Goal: Information Seeking & Learning: Learn about a topic

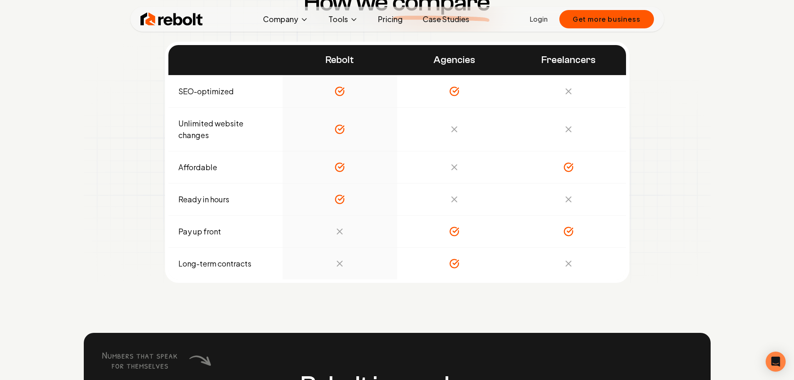
scroll to position [2916, 0]
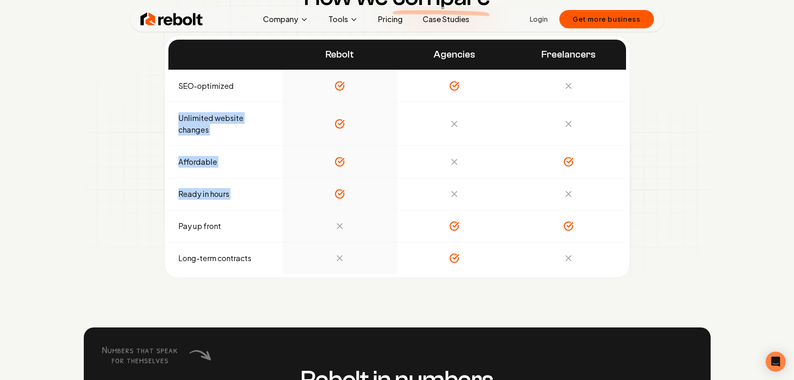
drag, startPoint x: 179, startPoint y: 115, endPoint x: 480, endPoint y: 193, distance: 311.3
click at [480, 193] on tbody "SEO-optimized Unlimited website changes Affordable Ready in hours Pay up front …" at bounding box center [396, 172] width 457 height 204
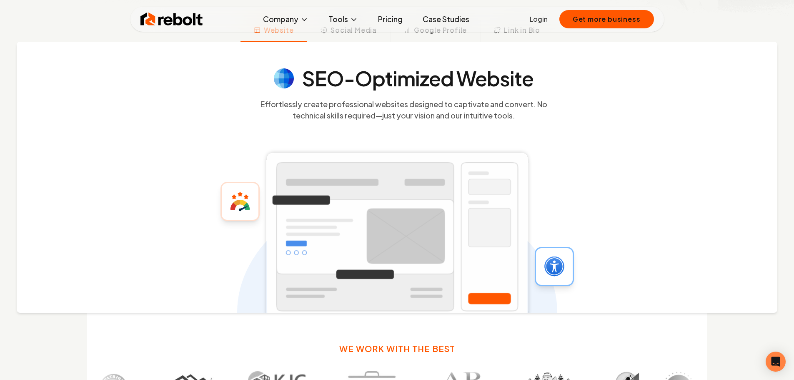
scroll to position [243, 0]
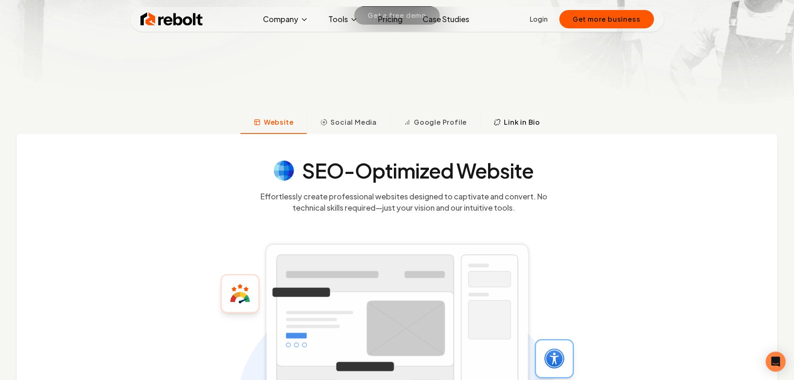
click at [487, 121] on button "Link in Bio" at bounding box center [516, 123] width 73 height 22
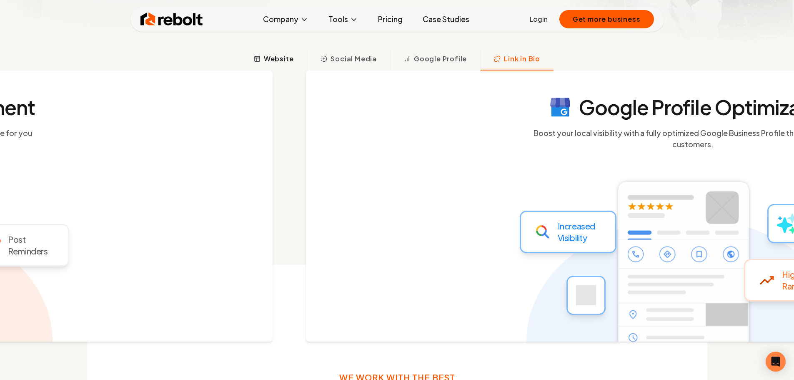
scroll to position [314, 0]
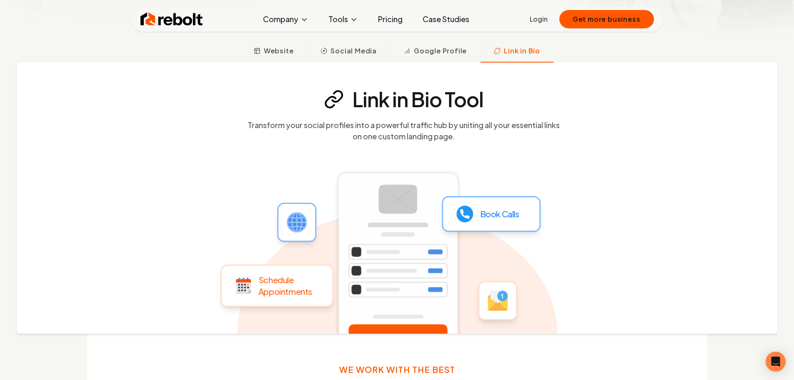
click at [378, 20] on link "Pricing" at bounding box center [390, 19] width 38 height 17
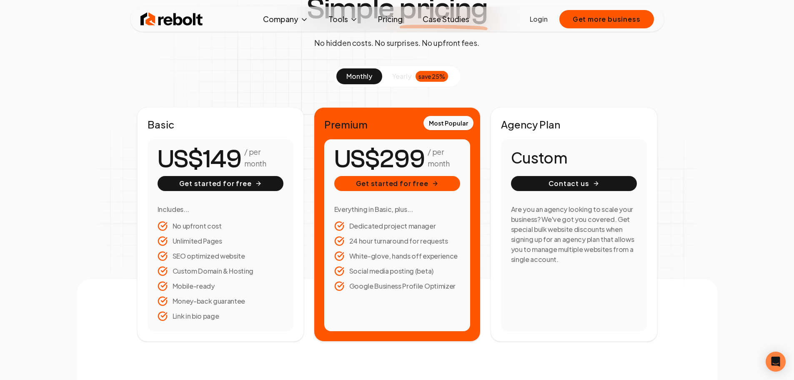
scroll to position [83, 0]
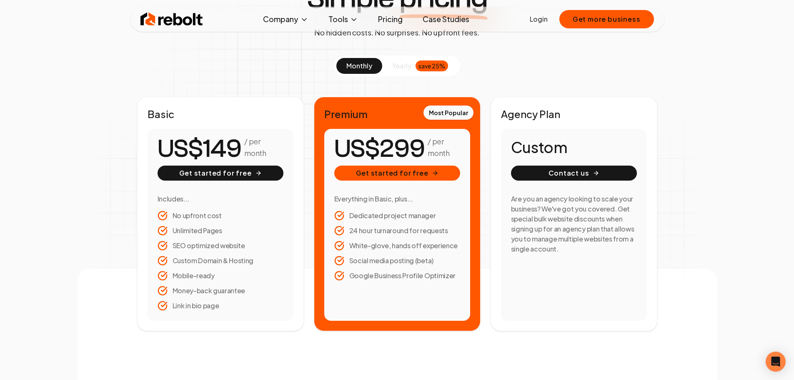
drag, startPoint x: 176, startPoint y: 141, endPoint x: 135, endPoint y: 172, distance: 51.3
click at [135, 172] on div "monthly yearly save 25% Basic / per month Get started for free Includes... No u…" at bounding box center [396, 193] width 533 height 276
click at [155, 156] on div "/ per month Get started for free Includes... No upfront cost Unlimited Pages SE…" at bounding box center [220, 225] width 146 height 192
drag, startPoint x: 163, startPoint y: 147, endPoint x: 260, endPoint y: 316, distance: 194.4
click at [260, 316] on div "/ per month Get started for free Includes... No upfront cost Unlimited Pages SE…" at bounding box center [220, 225] width 146 height 192
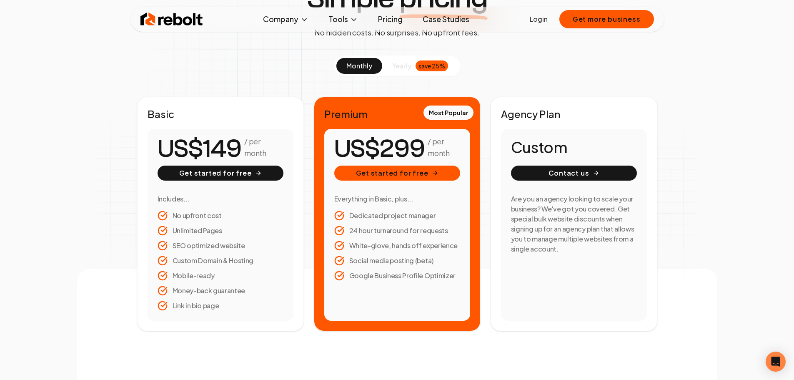
click at [215, 280] on li "Mobile-ready" at bounding box center [220, 275] width 126 height 10
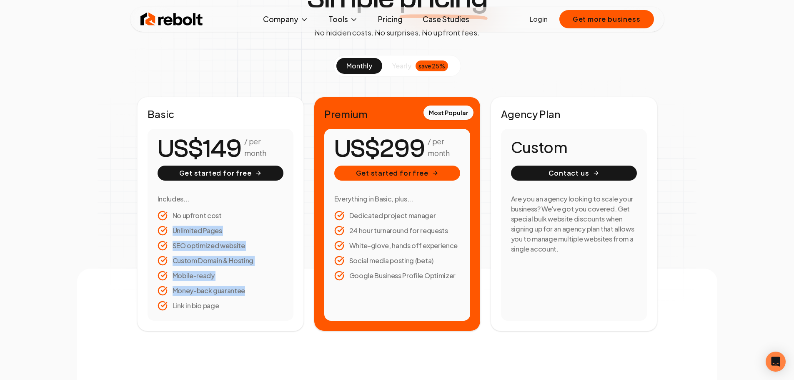
drag, startPoint x: 222, startPoint y: 304, endPoint x: 159, endPoint y: 221, distance: 103.5
click at [159, 221] on ul "No upfront cost Unlimited Pages SEO optimized website Custom Domain & Hosting M…" at bounding box center [220, 260] width 126 height 100
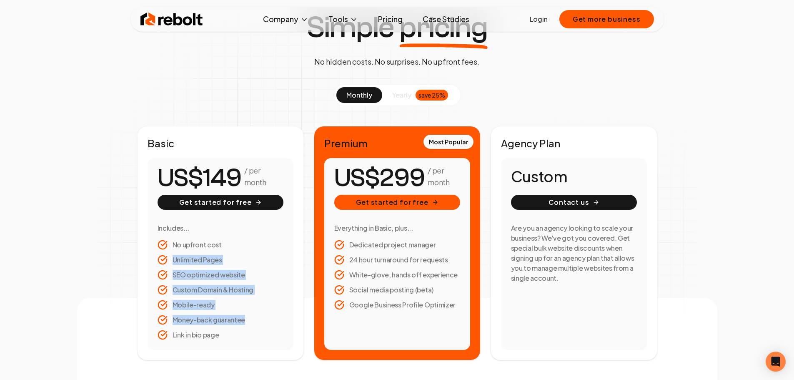
scroll to position [42, 0]
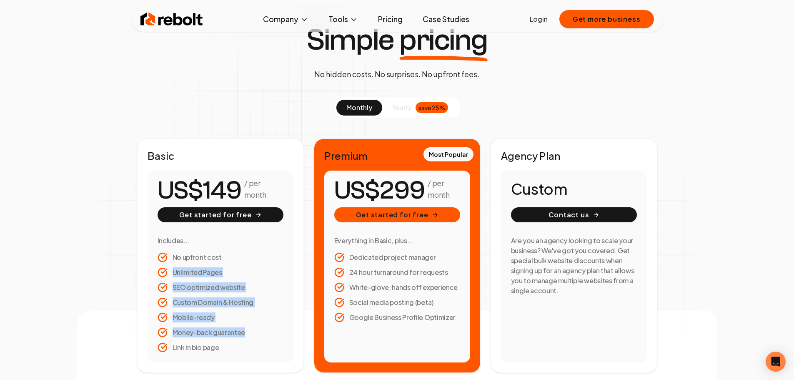
click at [397, 107] on span "yearly" at bounding box center [401, 107] width 19 height 10
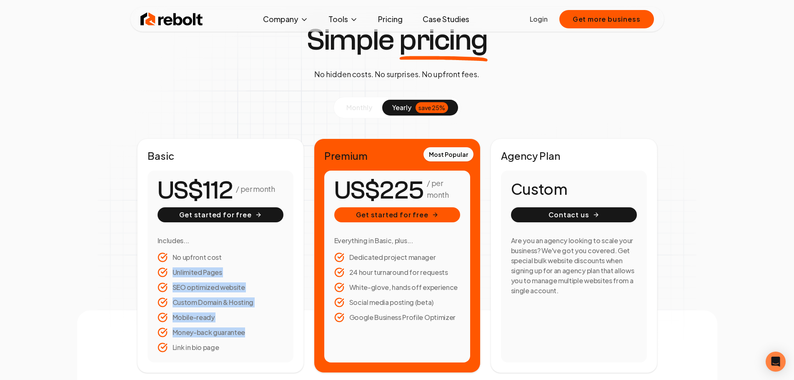
click at [362, 104] on span "monthly" at bounding box center [359, 107] width 26 height 9
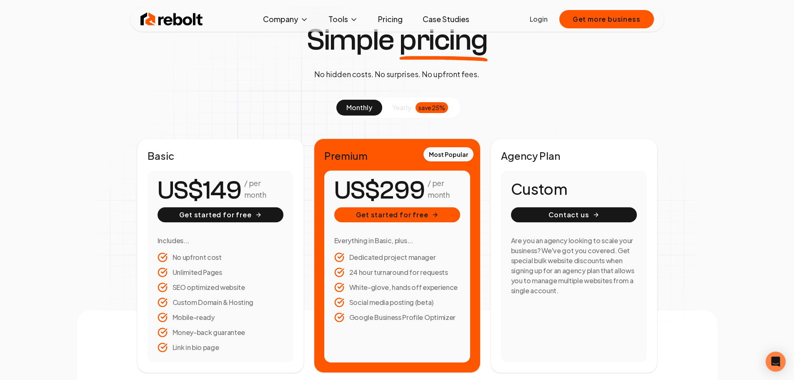
drag, startPoint x: 157, startPoint y: 187, endPoint x: 275, endPoint y: 195, distance: 118.2
click at [275, 195] on div "/ per month" at bounding box center [220, 190] width 126 height 20
click at [397, 111] on span "yearly" at bounding box center [401, 107] width 19 height 10
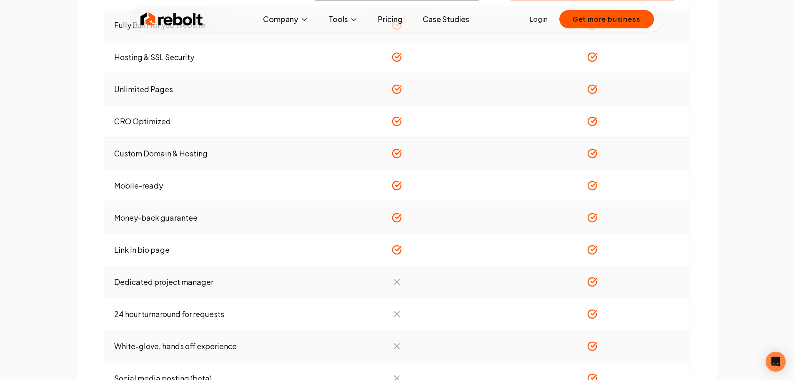
scroll to position [625, 0]
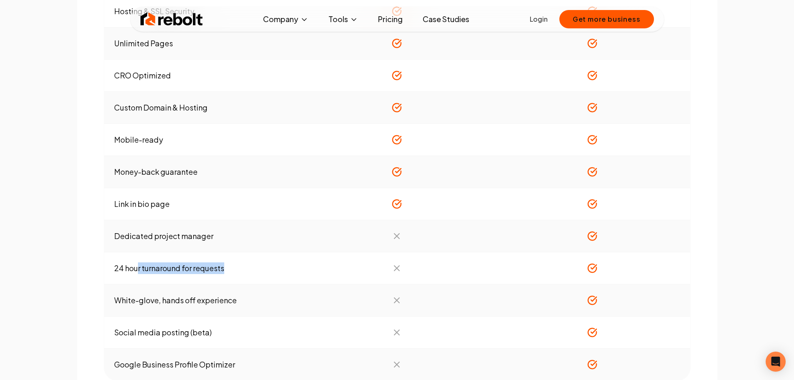
drag, startPoint x: 136, startPoint y: 265, endPoint x: 260, endPoint y: 269, distance: 124.2
click at [260, 269] on td "24 hour turnaround for requests" at bounding box center [201, 268] width 195 height 32
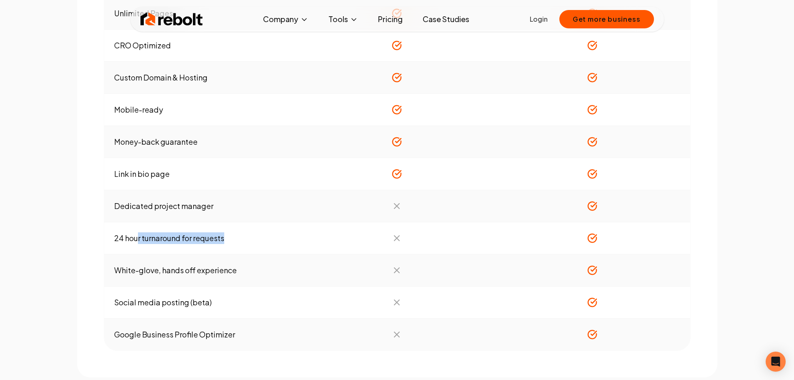
scroll to position [708, 0]
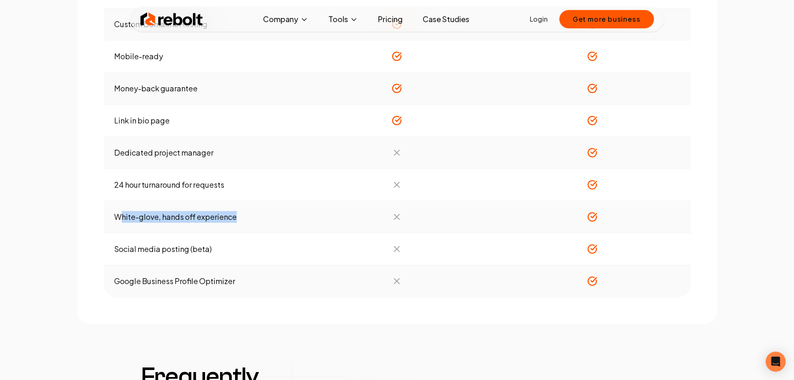
drag, startPoint x: 120, startPoint y: 217, endPoint x: 242, endPoint y: 218, distance: 122.1
click at [242, 218] on td "White-glove, hands off experience" at bounding box center [201, 217] width 195 height 32
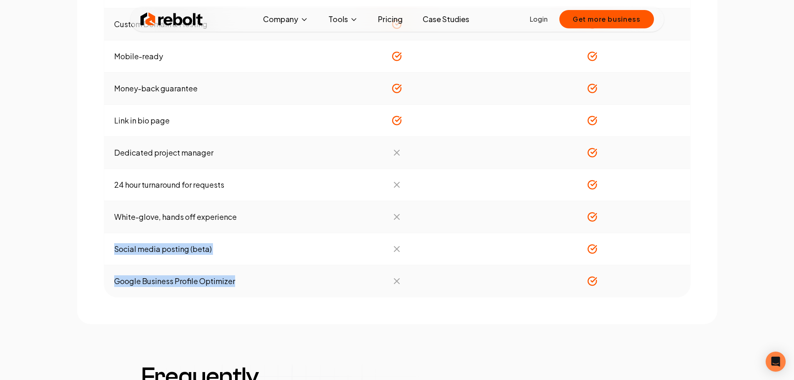
drag, startPoint x: 112, startPoint y: 246, endPoint x: 245, endPoint y: 282, distance: 138.4
click at [245, 282] on tbody "Fully Built for you Website Hosting & SSL Security Unlimited Pages CRO Optimize…" at bounding box center [397, 88] width 586 height 417
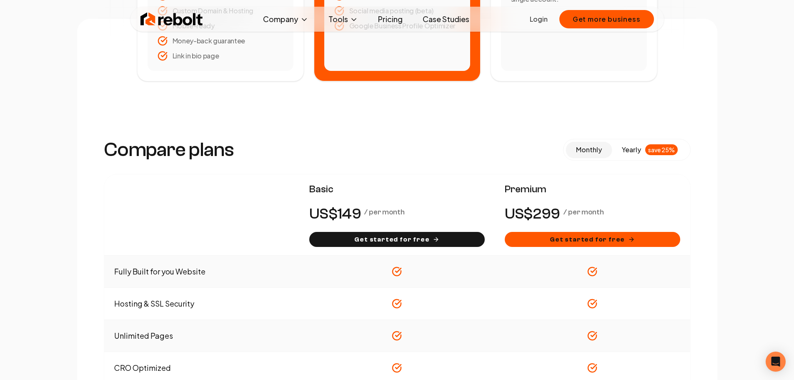
scroll to position [333, 0]
click at [631, 145] on span "yearly" at bounding box center [631, 149] width 19 height 10
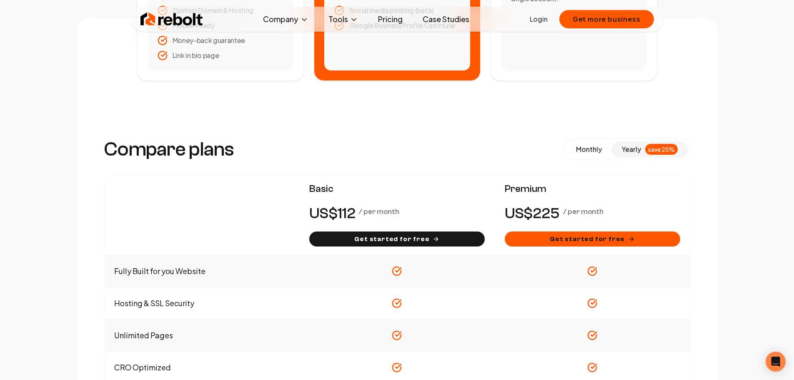
click at [192, 23] on img at bounding box center [171, 19] width 62 height 17
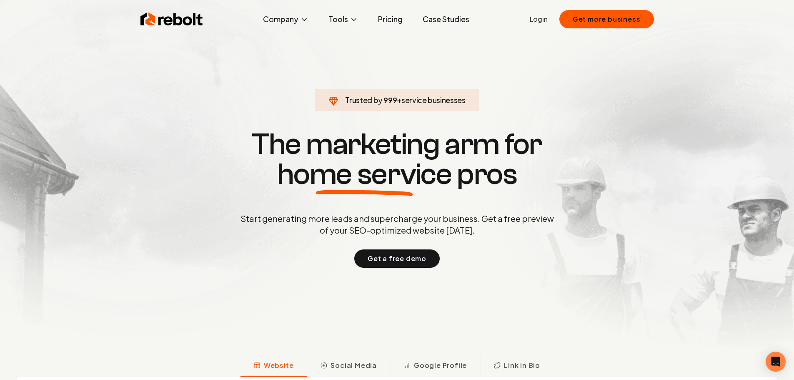
click at [386, 102] on span "999" at bounding box center [389, 100] width 13 height 12
click at [386, 102] on span "1,000" at bounding box center [390, 100] width 21 height 12
click at [385, 102] on span "1,000" at bounding box center [390, 100] width 21 height 12
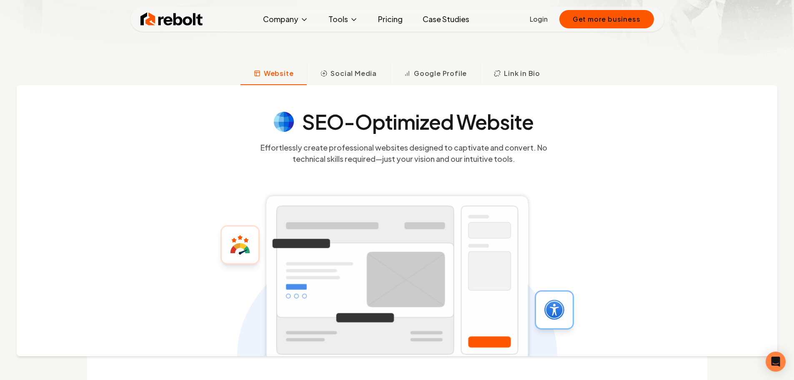
scroll to position [375, 0]
